Goal: Information Seeking & Learning: Learn about a topic

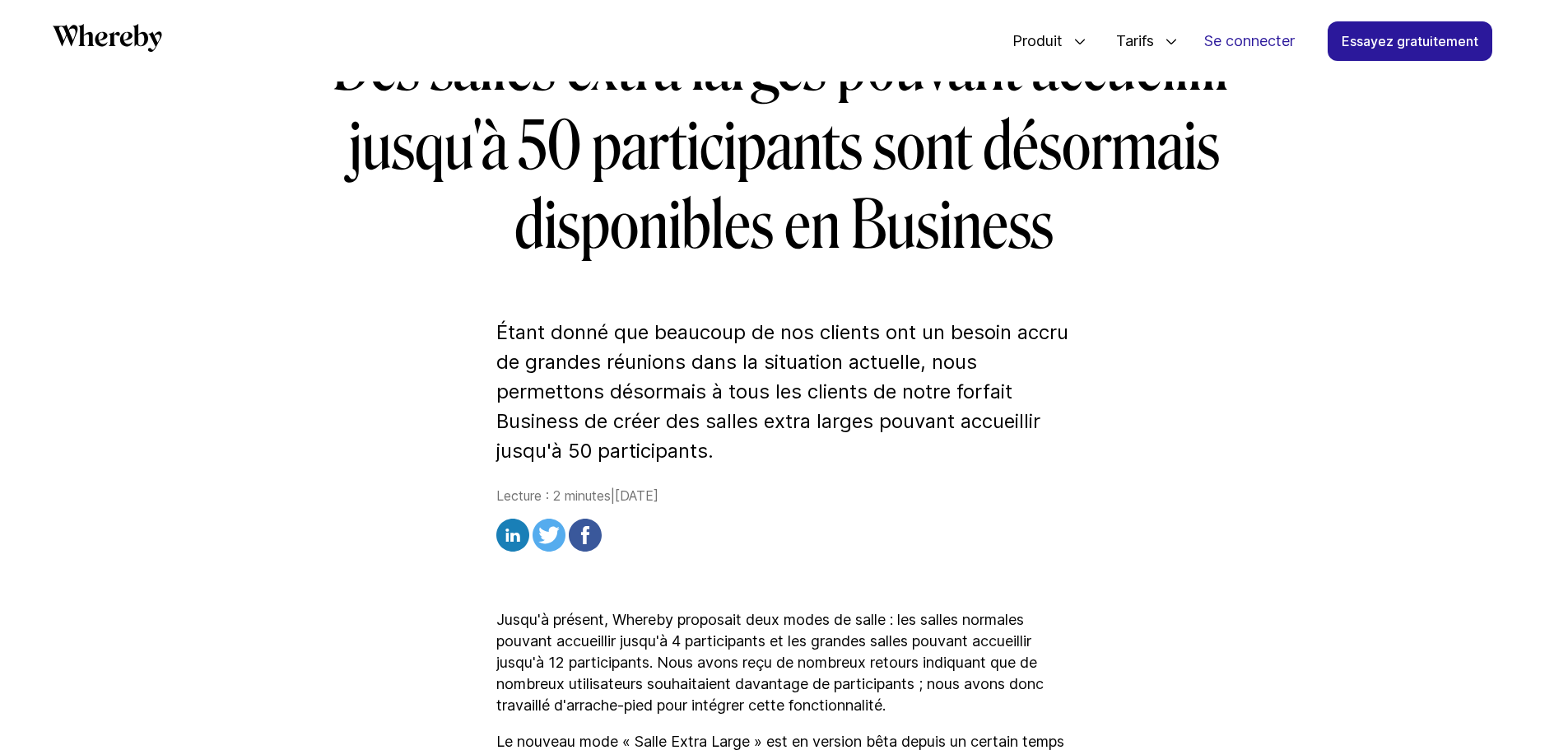
scroll to position [317, 0]
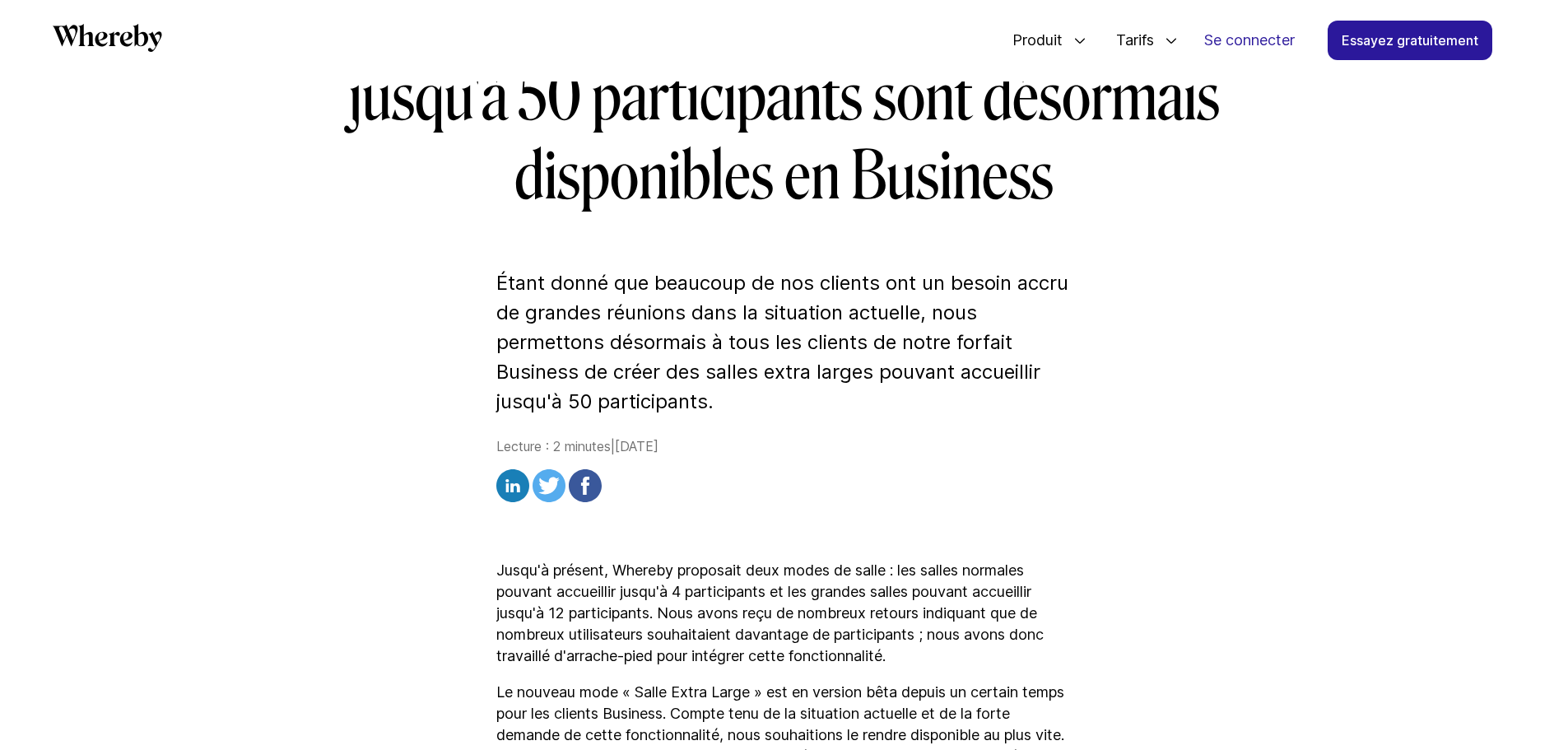
click at [918, 374] on font "Étant donné que beaucoup de nos clients ont un besoin accru de grandes réunions…" at bounding box center [783, 341] width 573 height 142
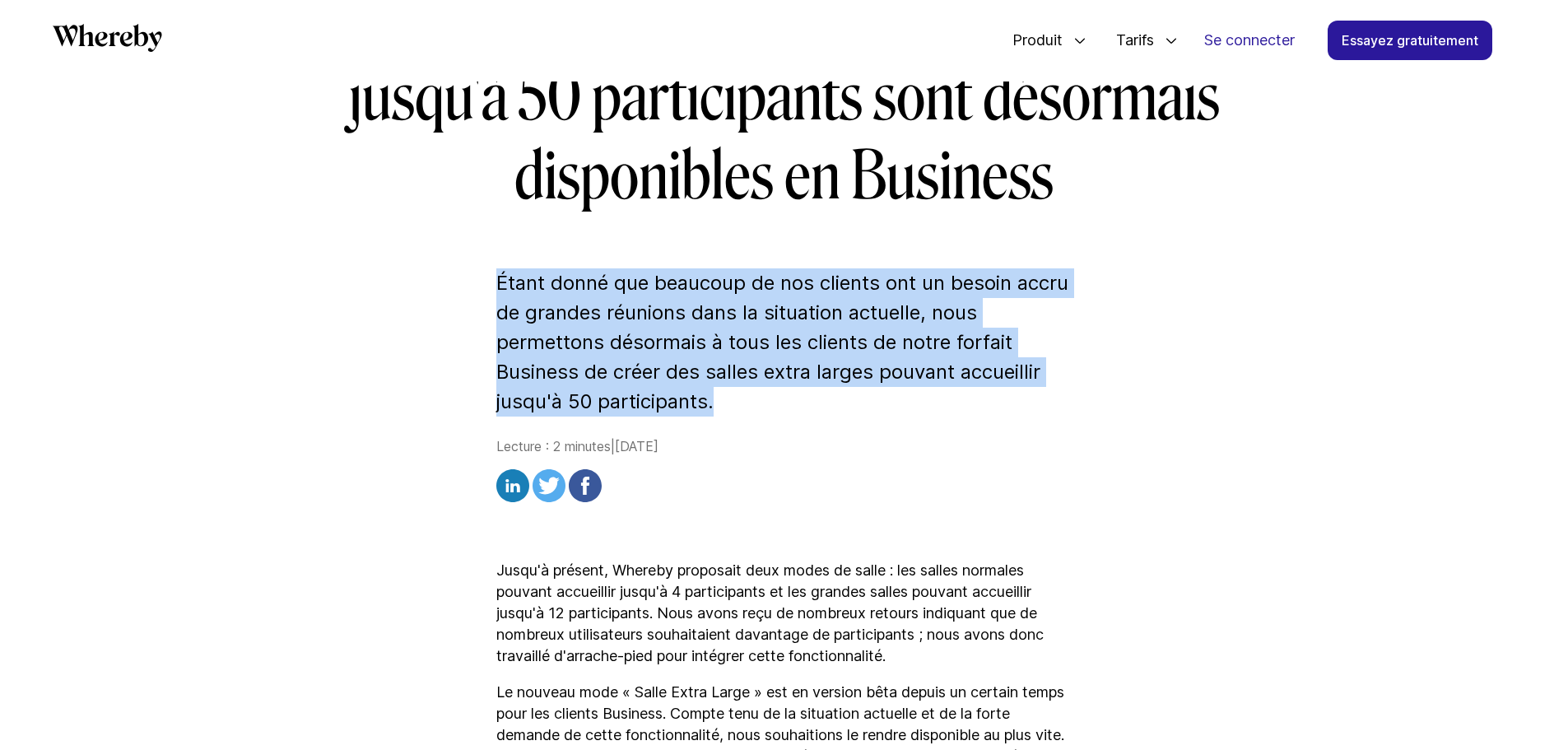
click at [918, 373] on font "Étant donné que beaucoup de nos clients ont un besoin accru de grandes réunions…" at bounding box center [783, 341] width 573 height 142
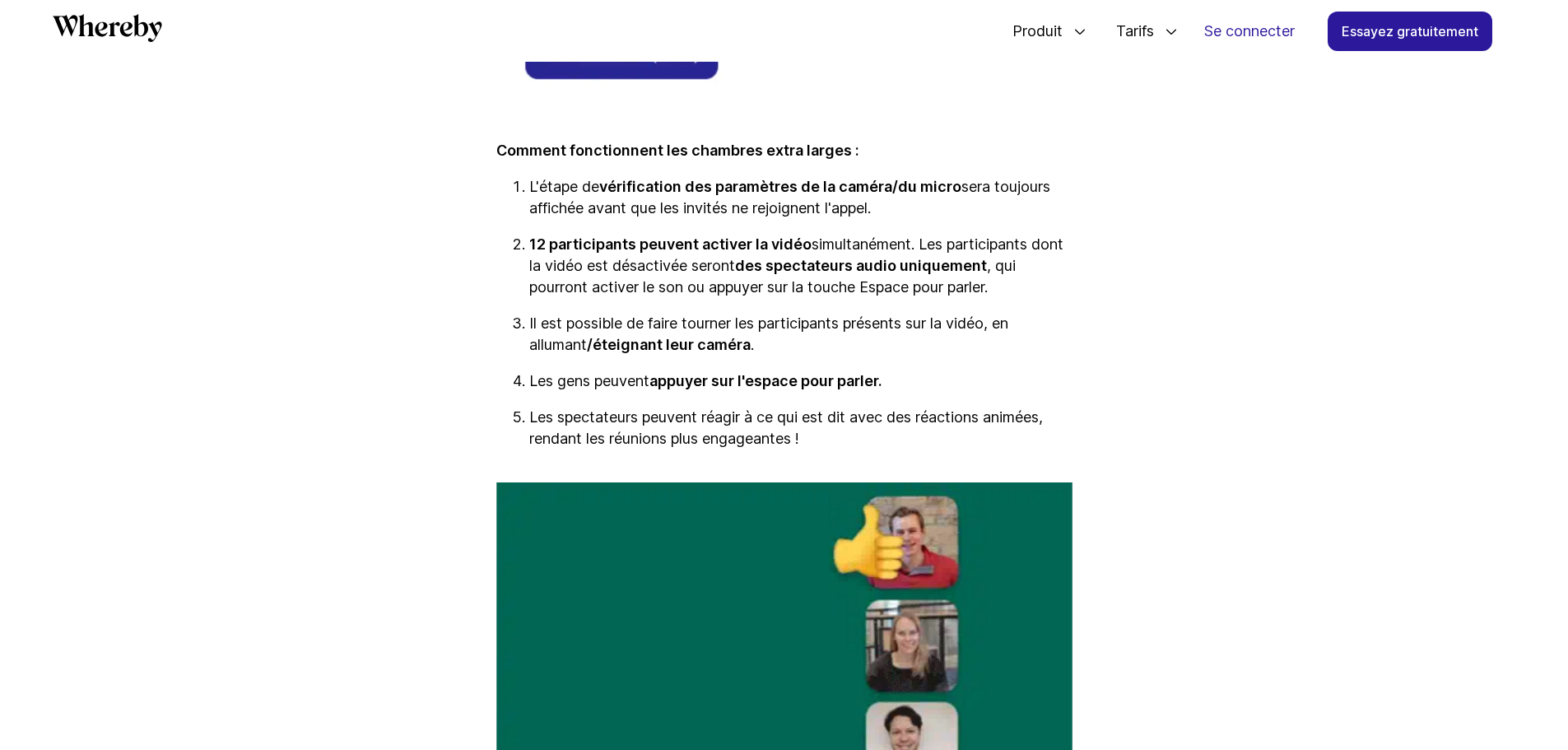
scroll to position [1697, 0]
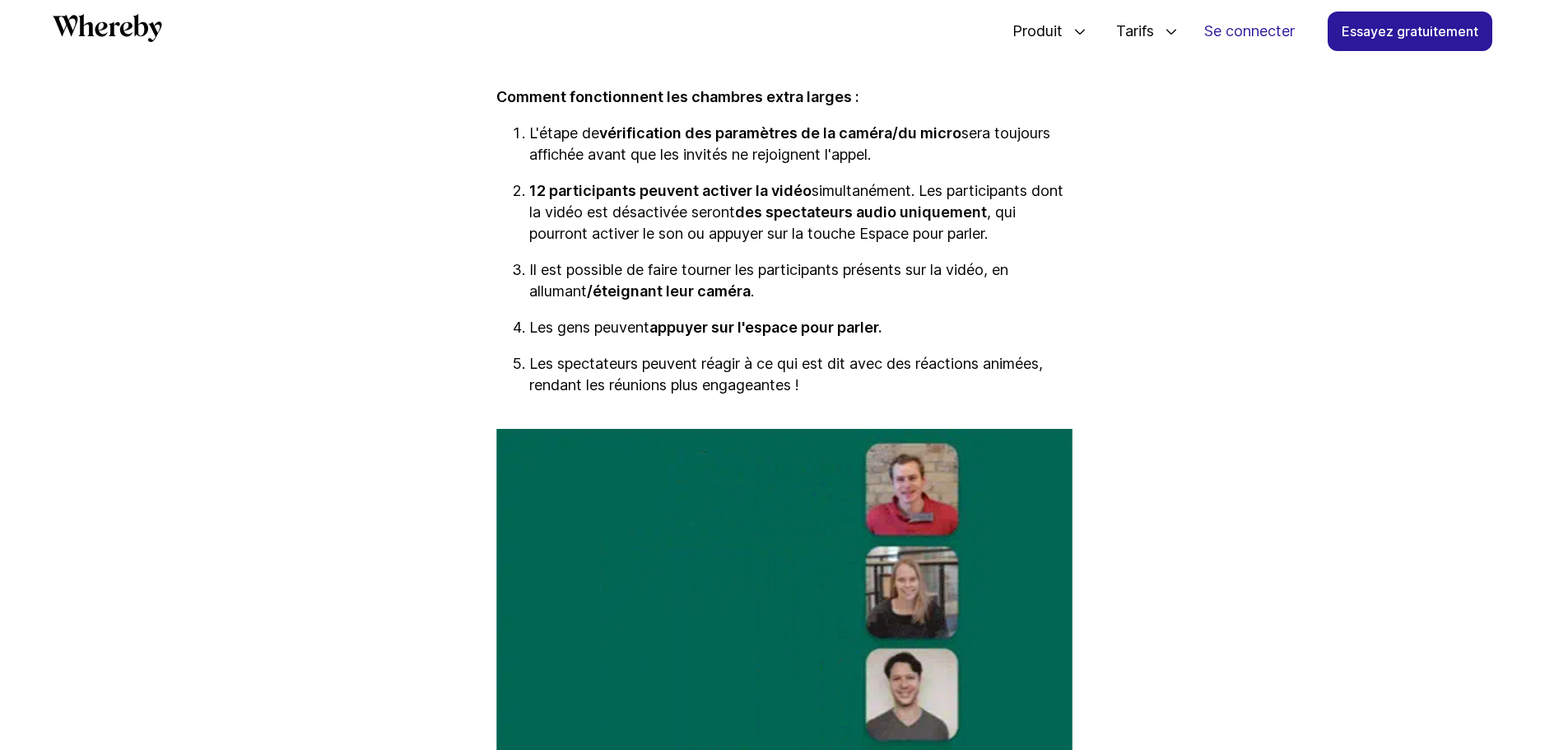
click at [929, 217] on font "simultanément. Les participants dont la vidéo est désactivée seront" at bounding box center [796, 201] width 534 height 39
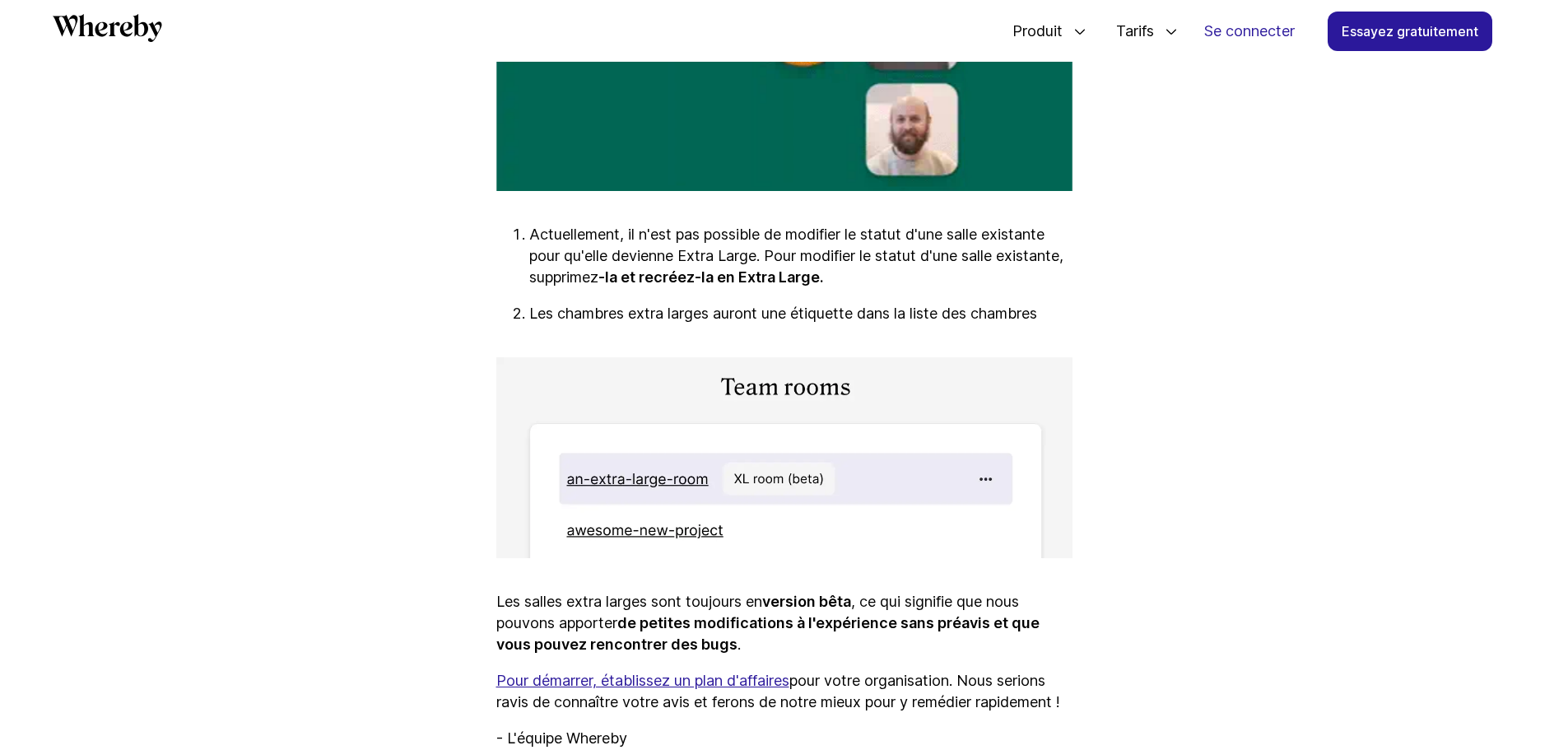
scroll to position [2686, 0]
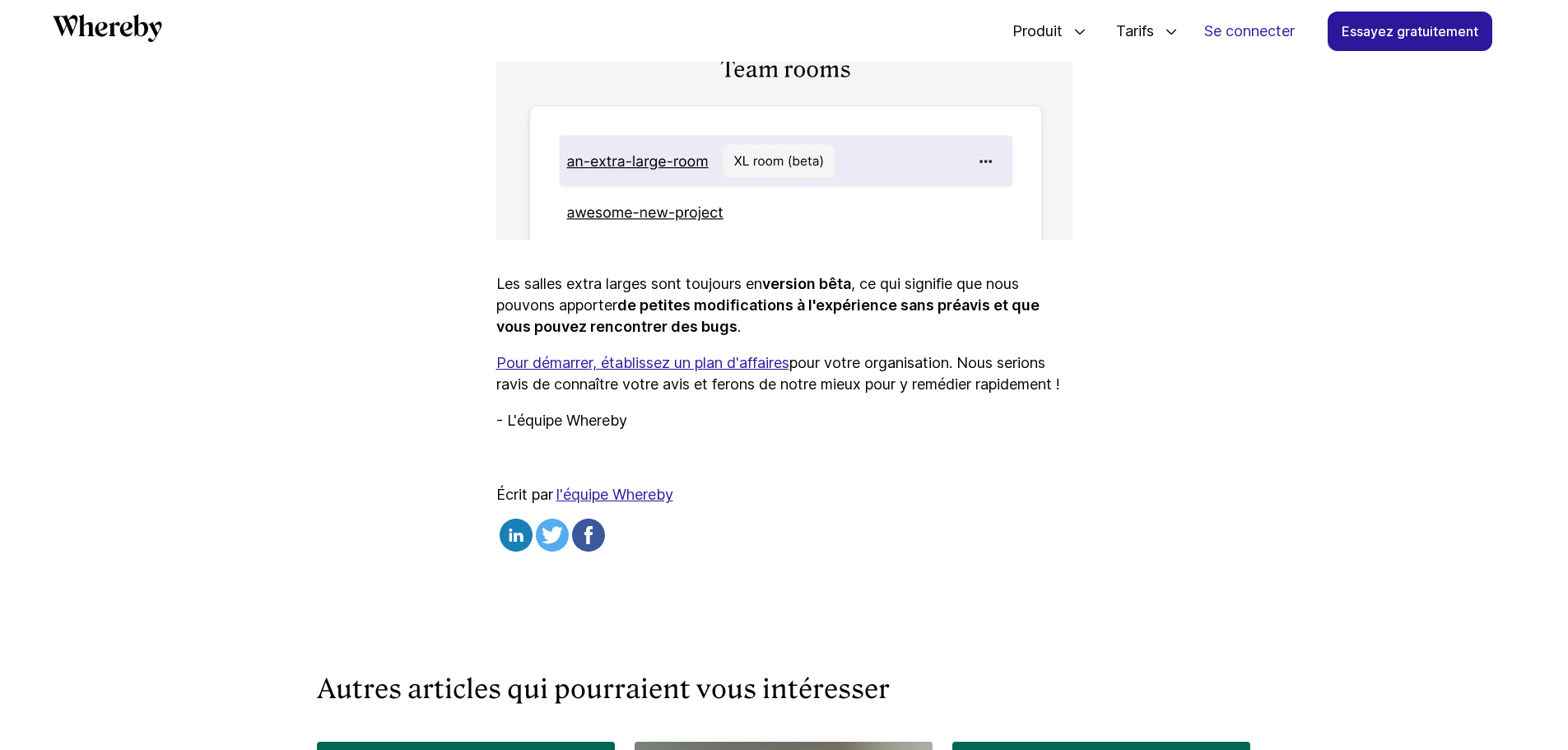
click at [876, 303] on font ", ce qui signifie que nous pouvons apporter" at bounding box center [758, 295] width 523 height 39
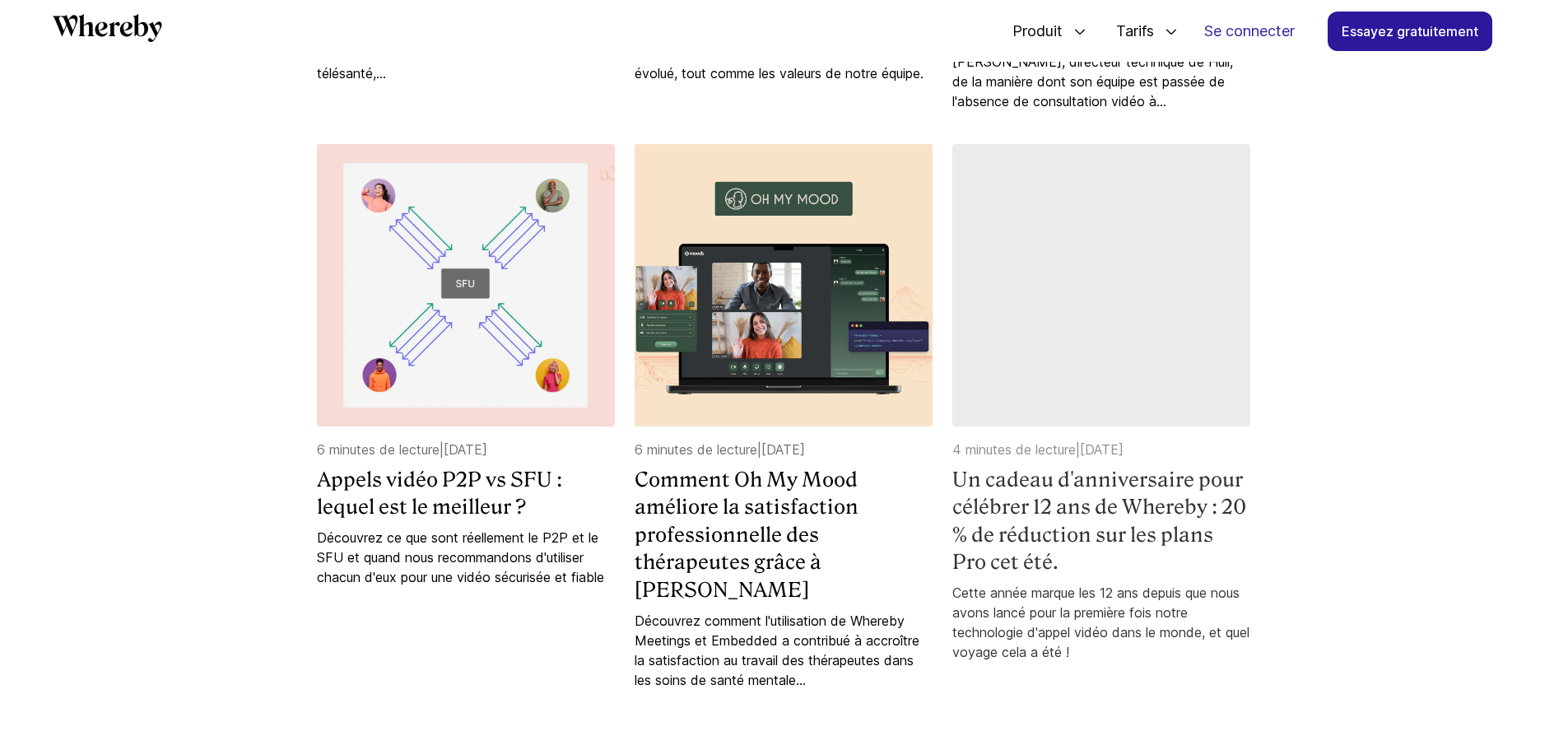
scroll to position [4003, 0]
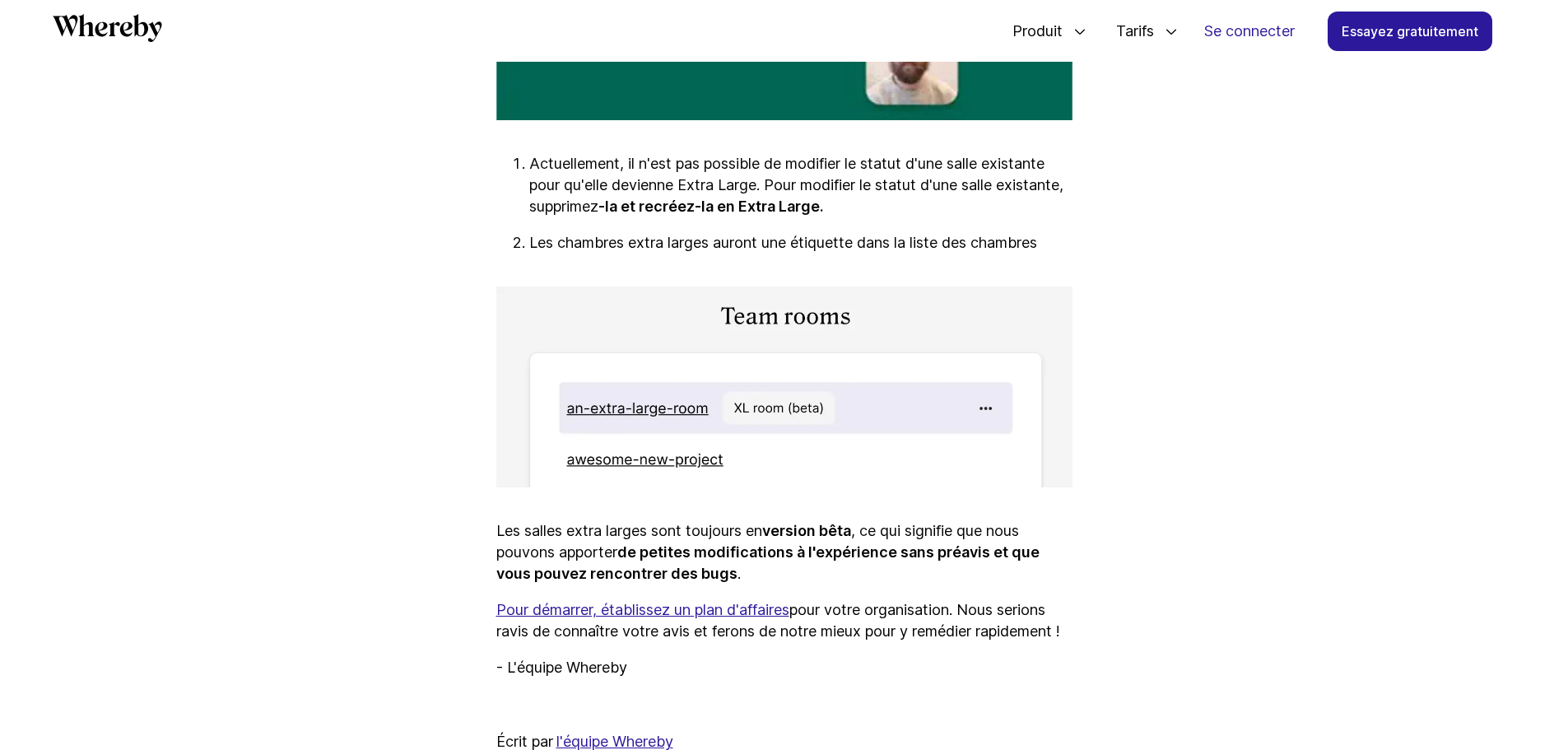
click at [751, 196] on p "Actuellement, il n'est pas possible de modifier le statut d'une salle existante…" at bounding box center [801, 185] width 543 height 64
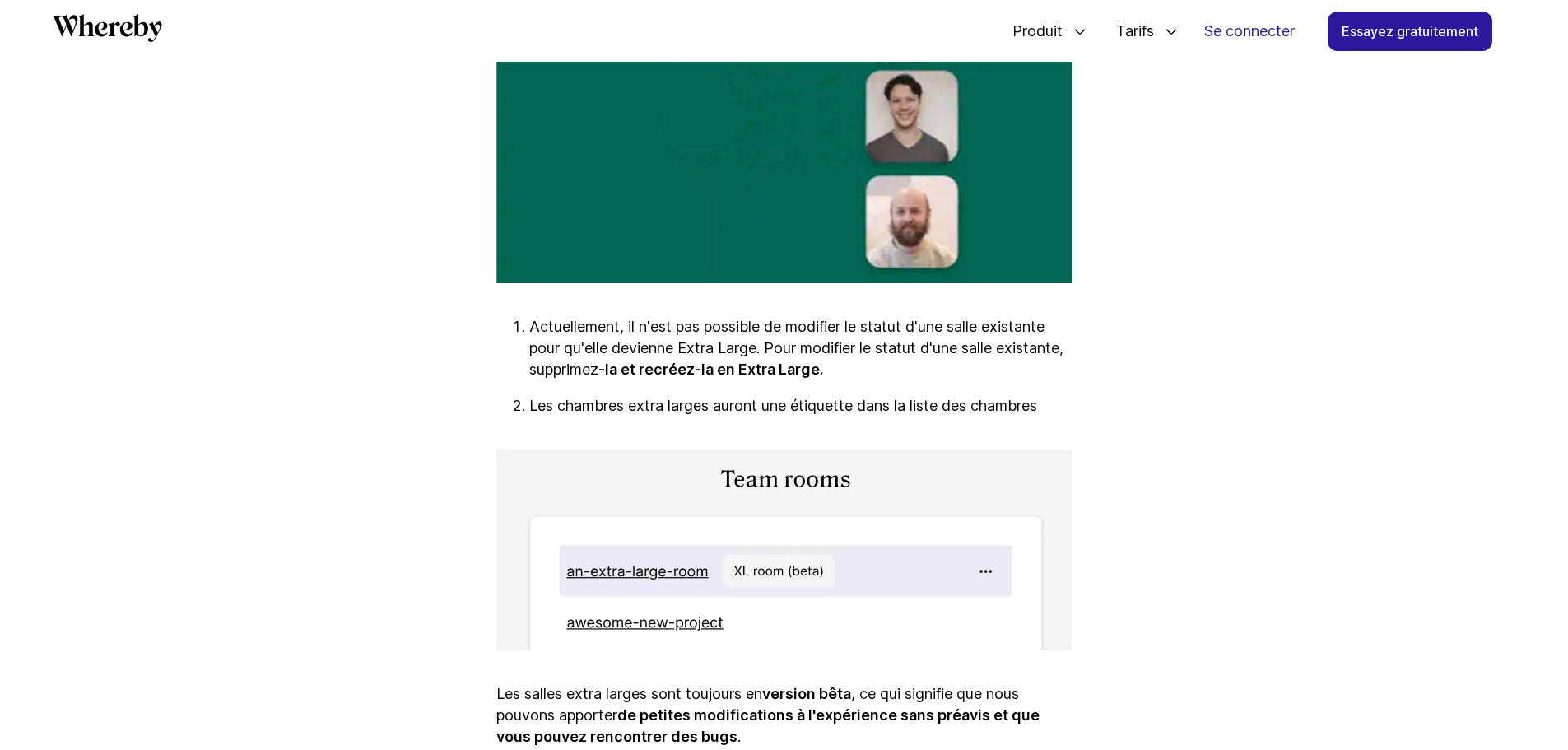
scroll to position [2274, 0]
click at [851, 359] on p "Actuellement, il n'est pas possible de modifier le statut d'une salle existante…" at bounding box center [801, 350] width 543 height 64
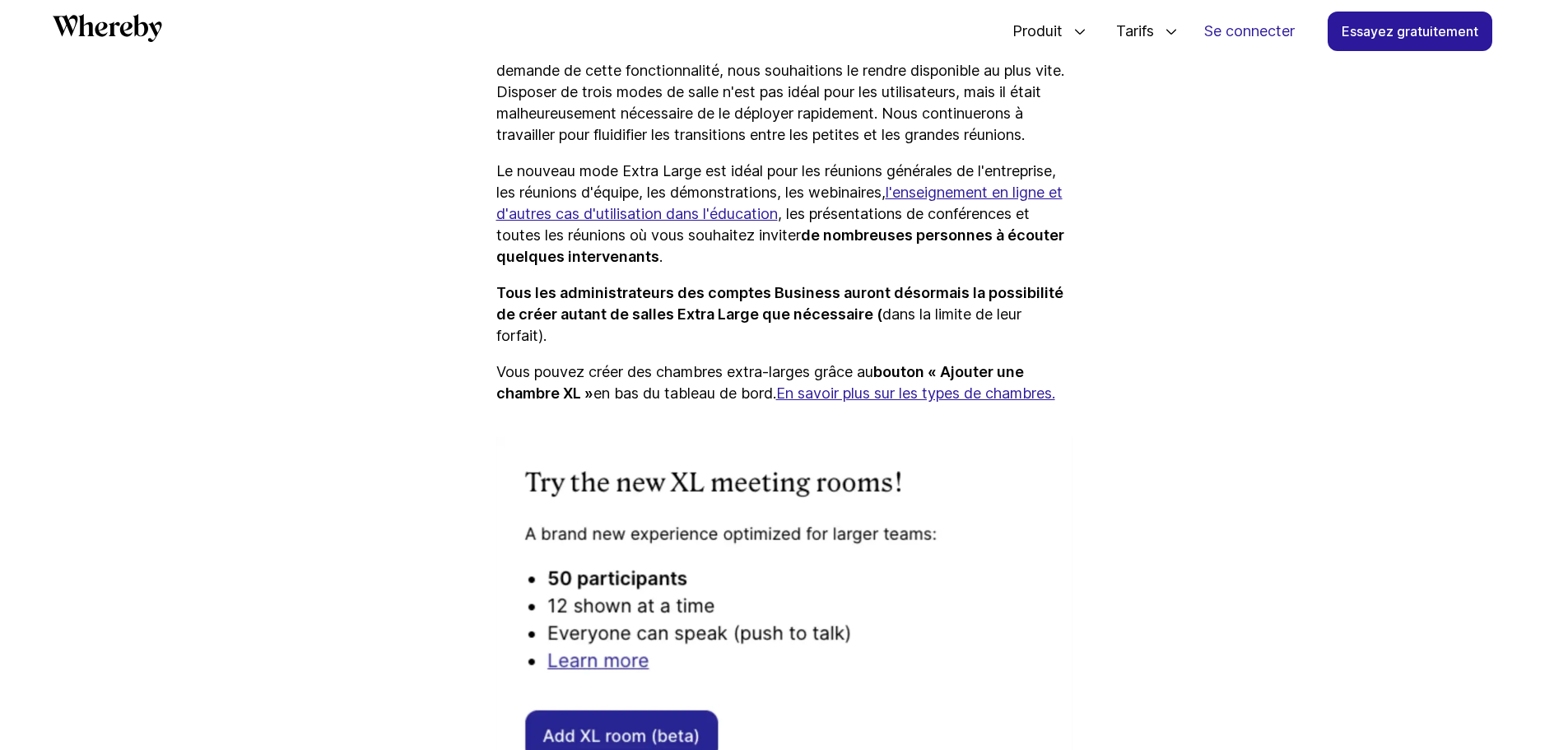
scroll to position [957, 0]
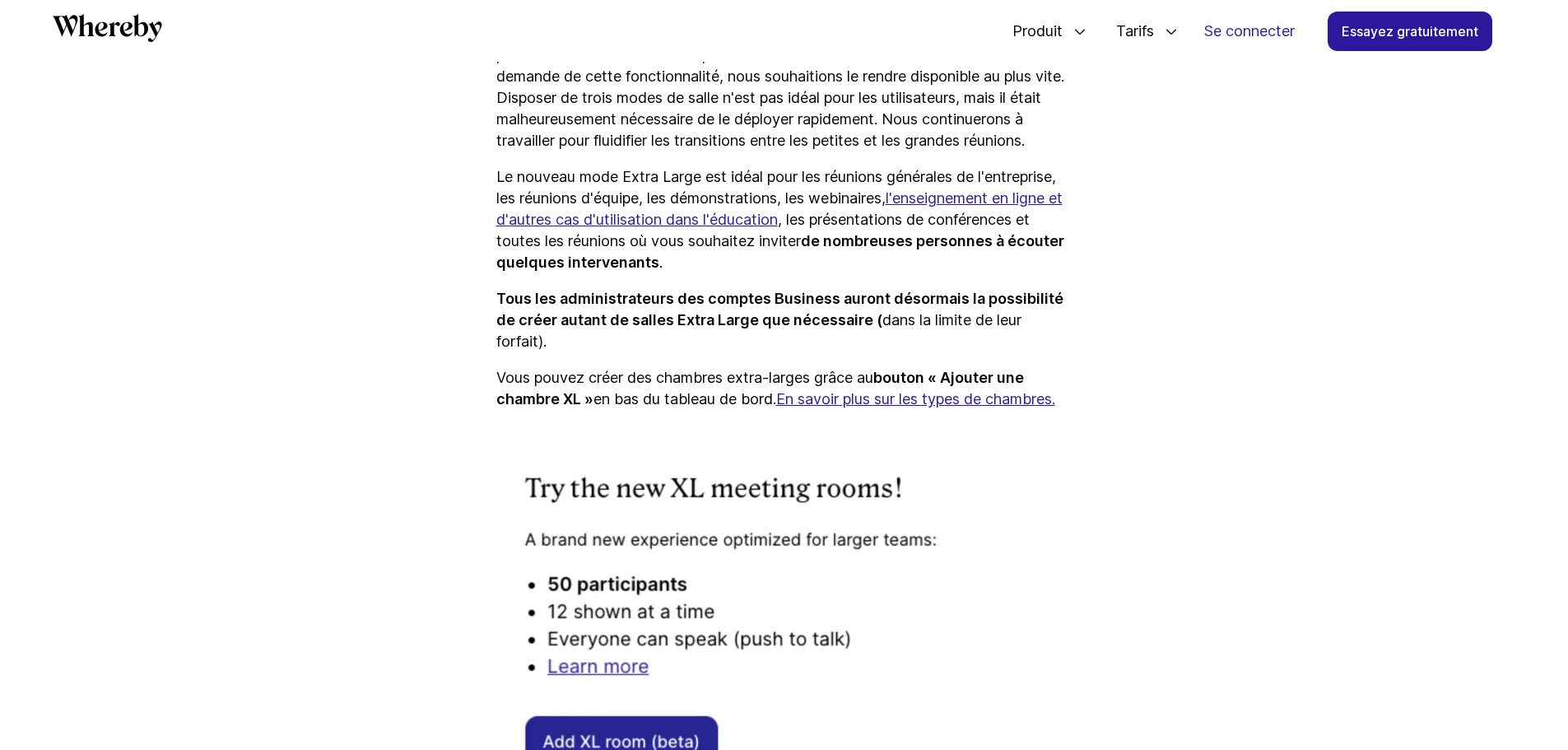
click at [754, 291] on font "Tous les administrateurs des comptes Business auront désormais la possibilité d…" at bounding box center [780, 309] width 567 height 39
